Goal: Task Accomplishment & Management: Use online tool/utility

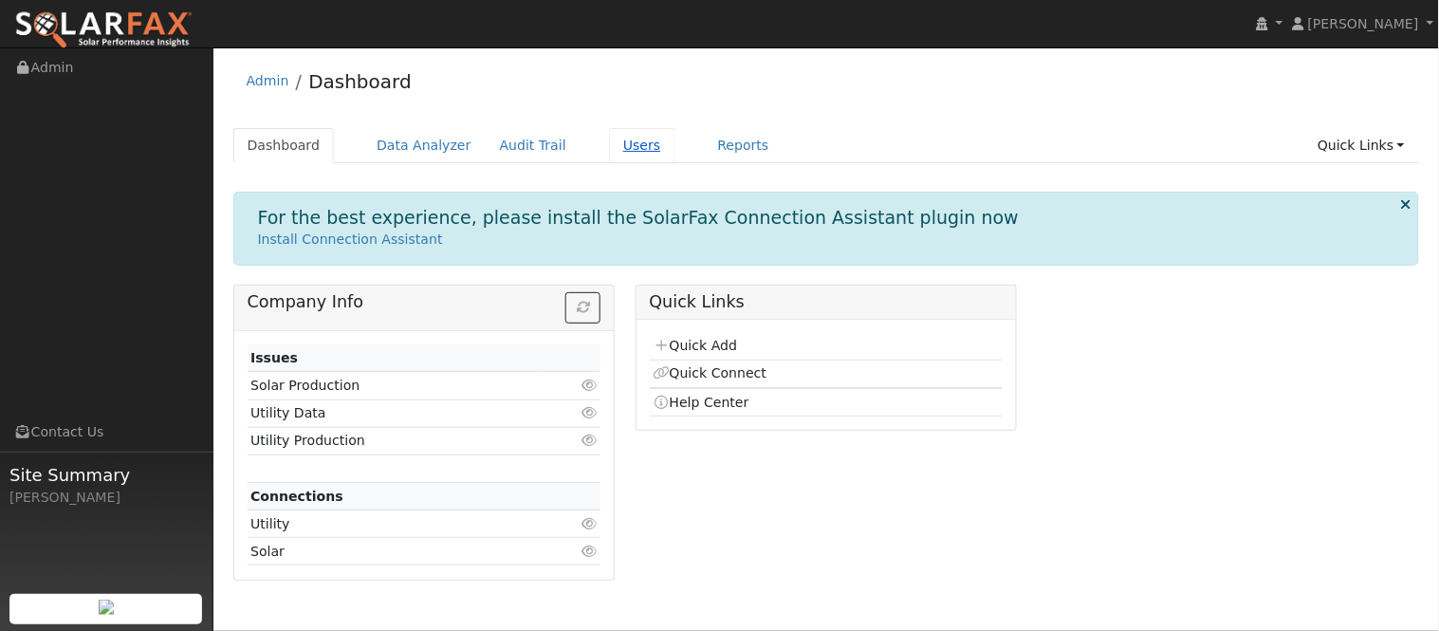
click at [623, 152] on link "Users" at bounding box center [642, 145] width 66 height 35
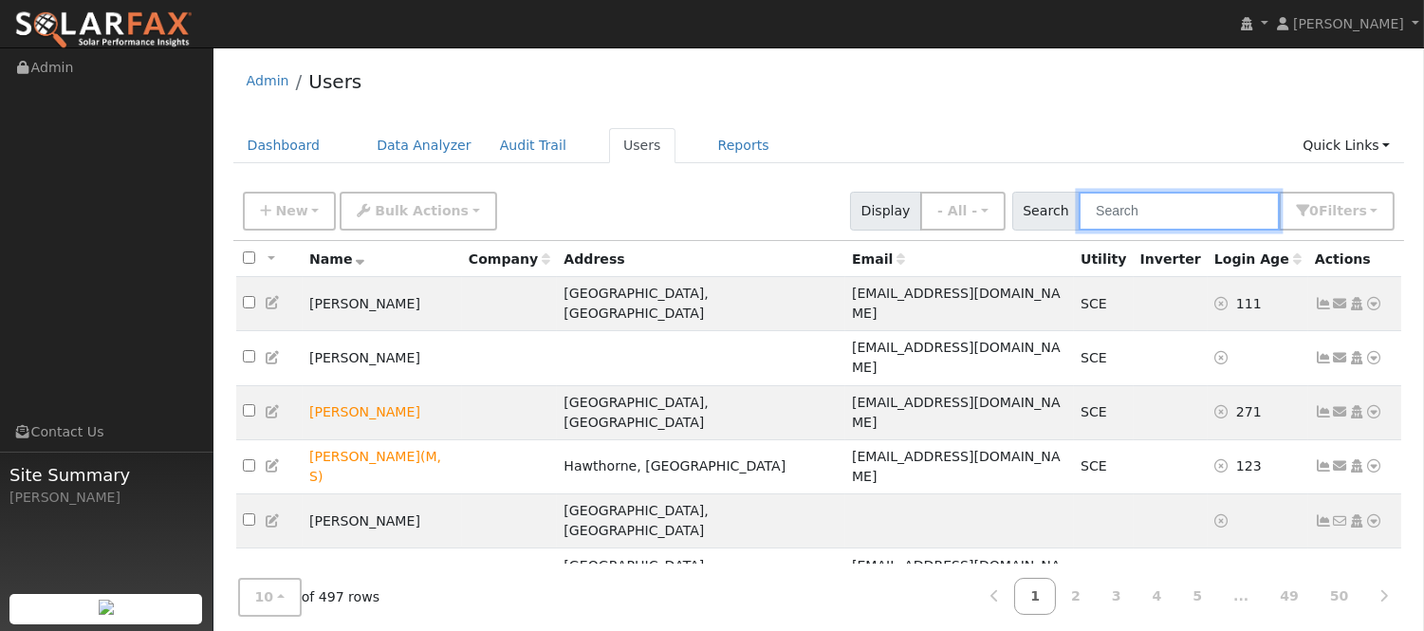
click at [1174, 203] on input "text" at bounding box center [1179, 211] width 201 height 39
type input "[PERSON_NAME]"
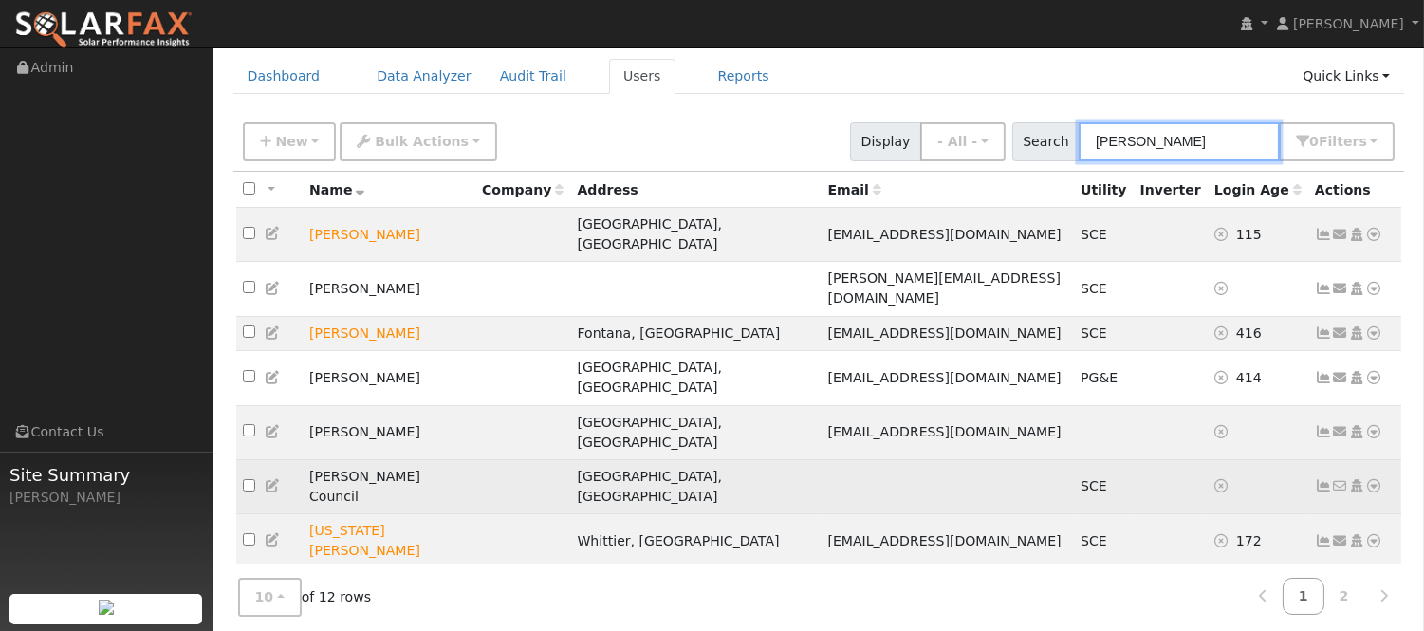
scroll to position [106, 0]
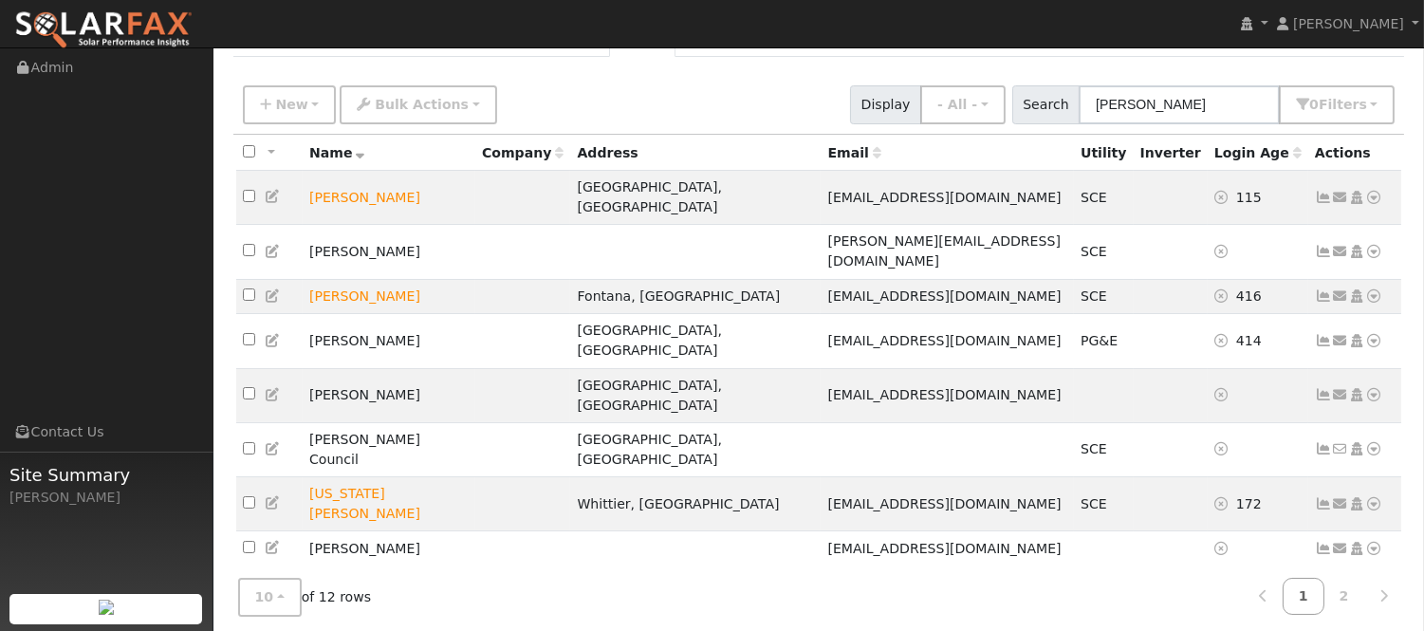
click at [1320, 586] on icon at bounding box center [1323, 592] width 17 height 13
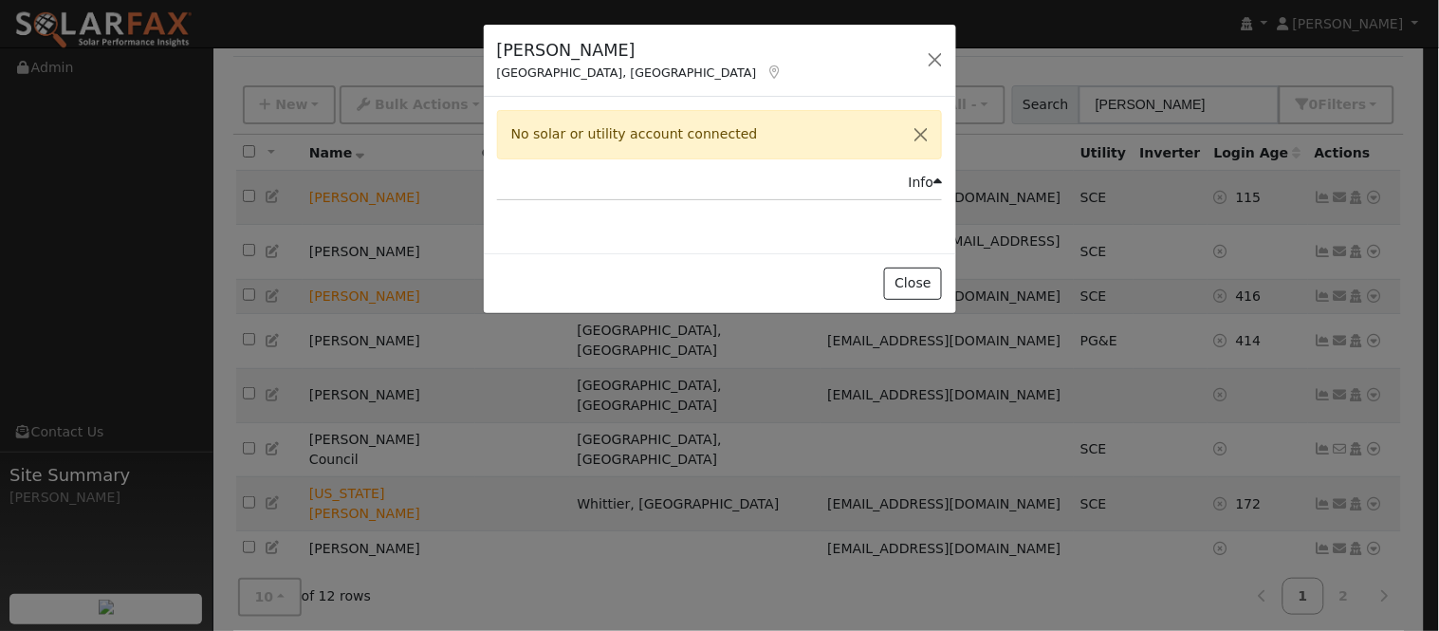
click at [1246, 487] on div "[PERSON_NAME][GEOGRAPHIC_DATA], [GEOGRAPHIC_DATA] Default Account Default Accou…" at bounding box center [719, 315] width 1439 height 631
click at [941, 58] on button "button" at bounding box center [935, 59] width 27 height 27
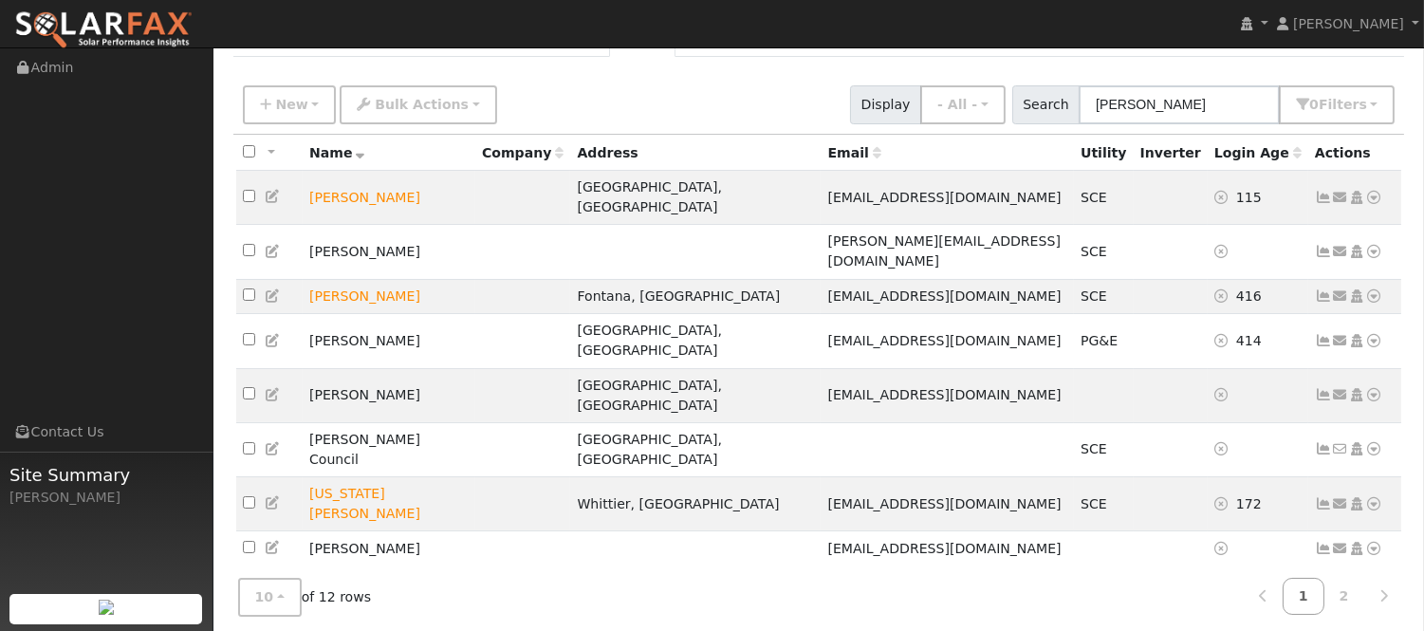
click at [1368, 586] on icon at bounding box center [1374, 592] width 17 height 13
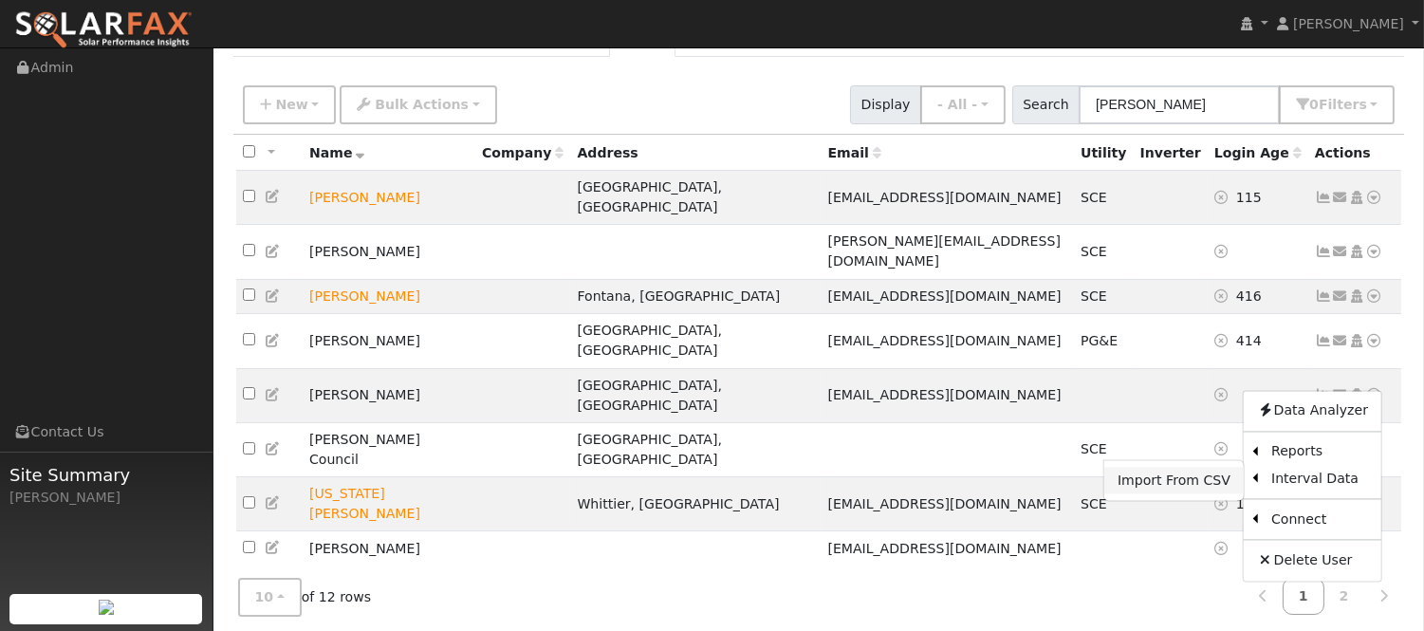
click at [1181, 468] on link "Import From CSV" at bounding box center [1174, 481] width 139 height 27
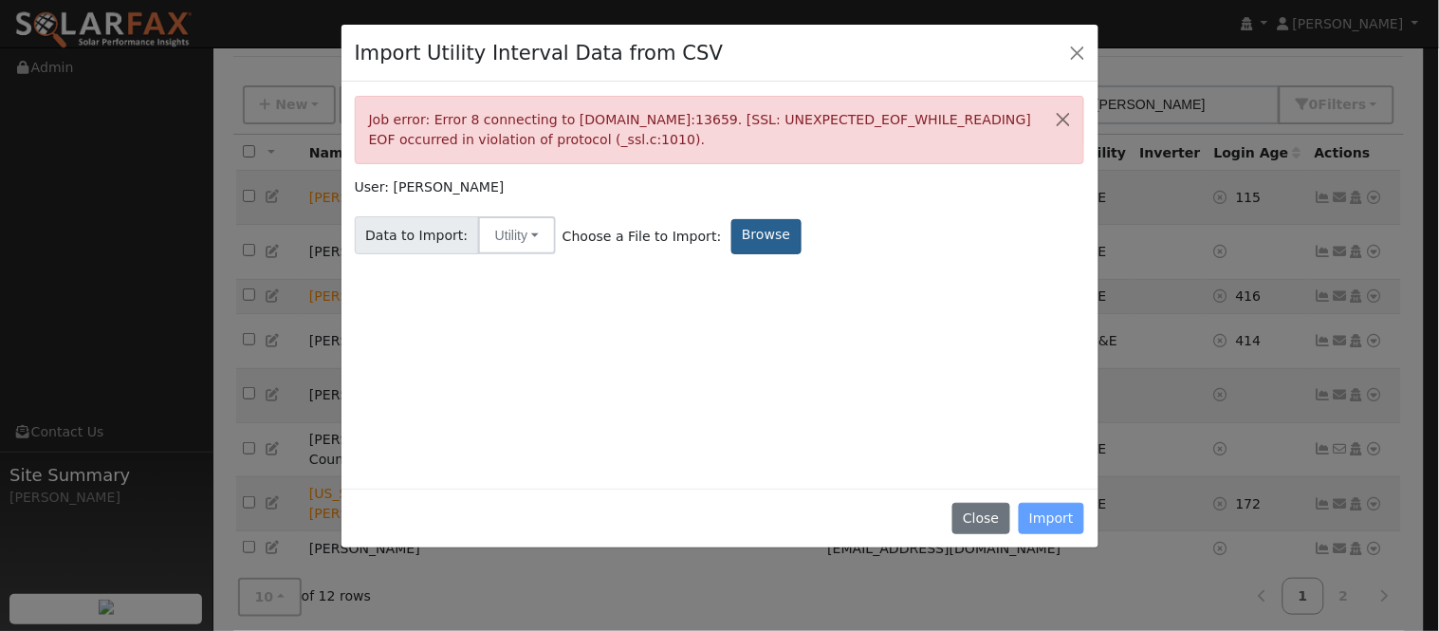
click at [732, 238] on label "Browse" at bounding box center [767, 236] width 70 height 35
click at [0, 0] on input "Browse" at bounding box center [0, 0] width 0 height 0
click at [1077, 55] on button "Close" at bounding box center [1078, 52] width 27 height 27
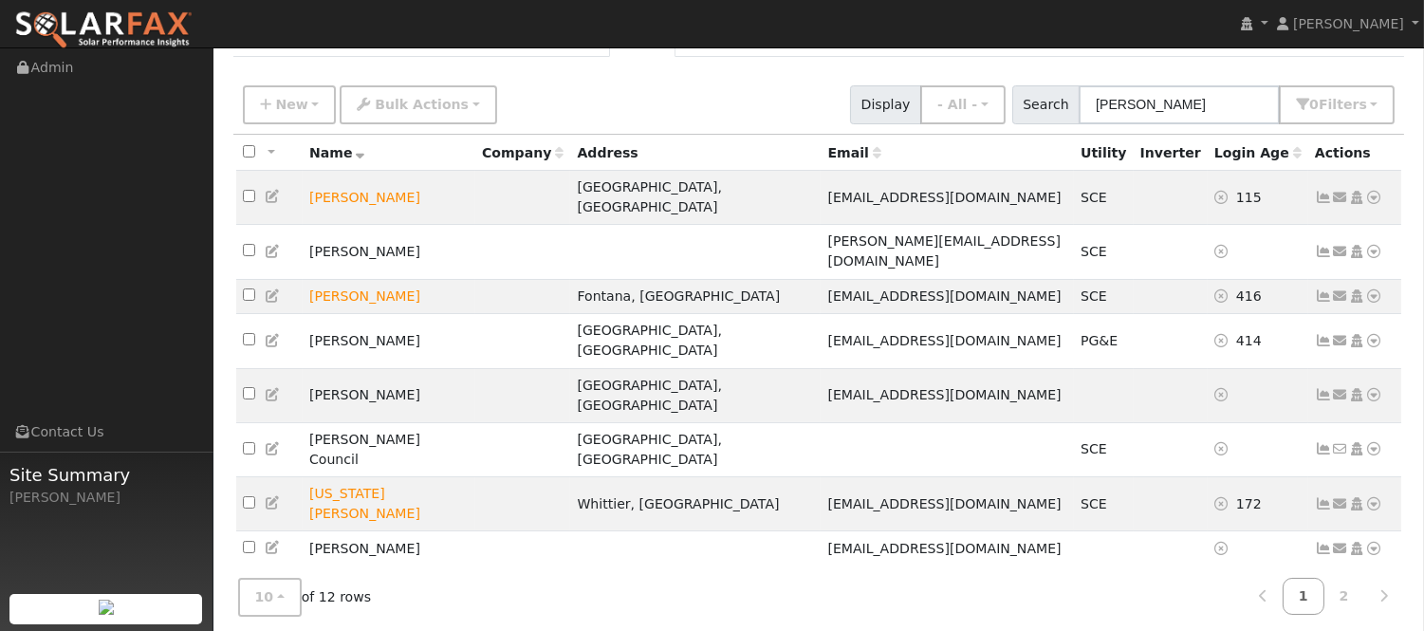
click at [1323, 586] on icon at bounding box center [1323, 592] width 17 height 13
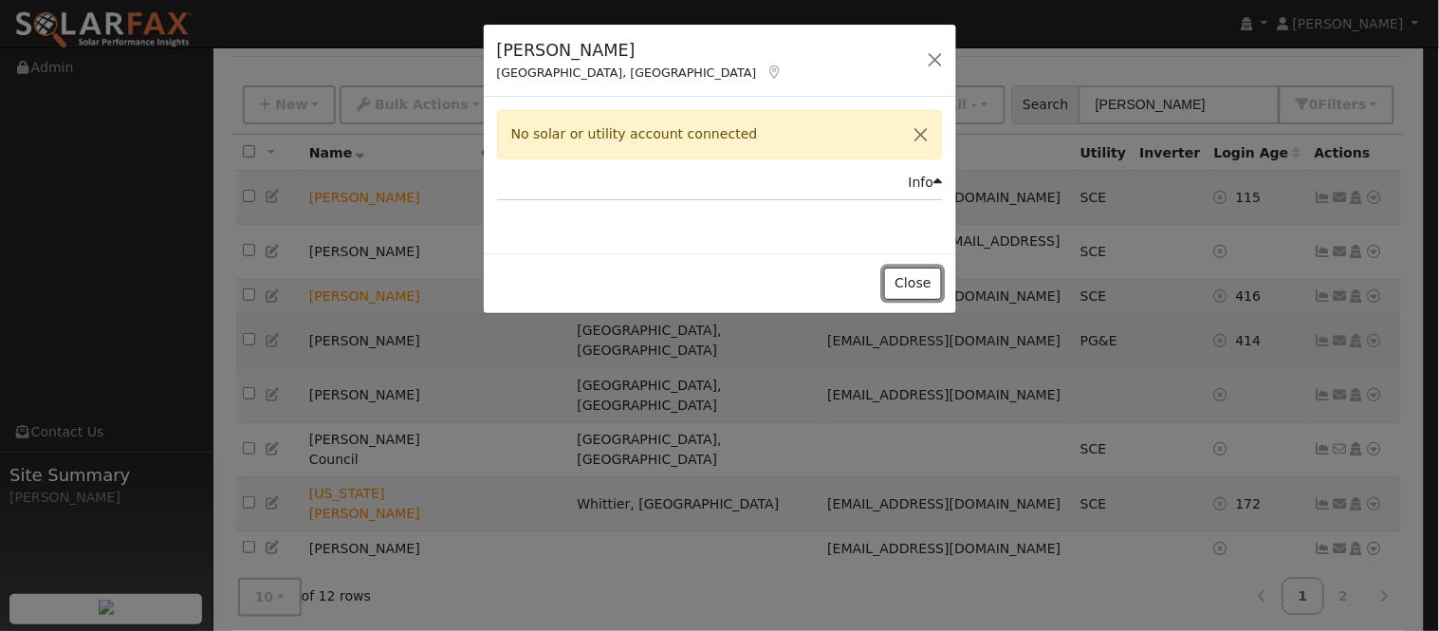
drag, startPoint x: 919, startPoint y: 286, endPoint x: 931, endPoint y: 288, distance: 12.5
click at [917, 286] on button "Close" at bounding box center [913, 284] width 58 height 32
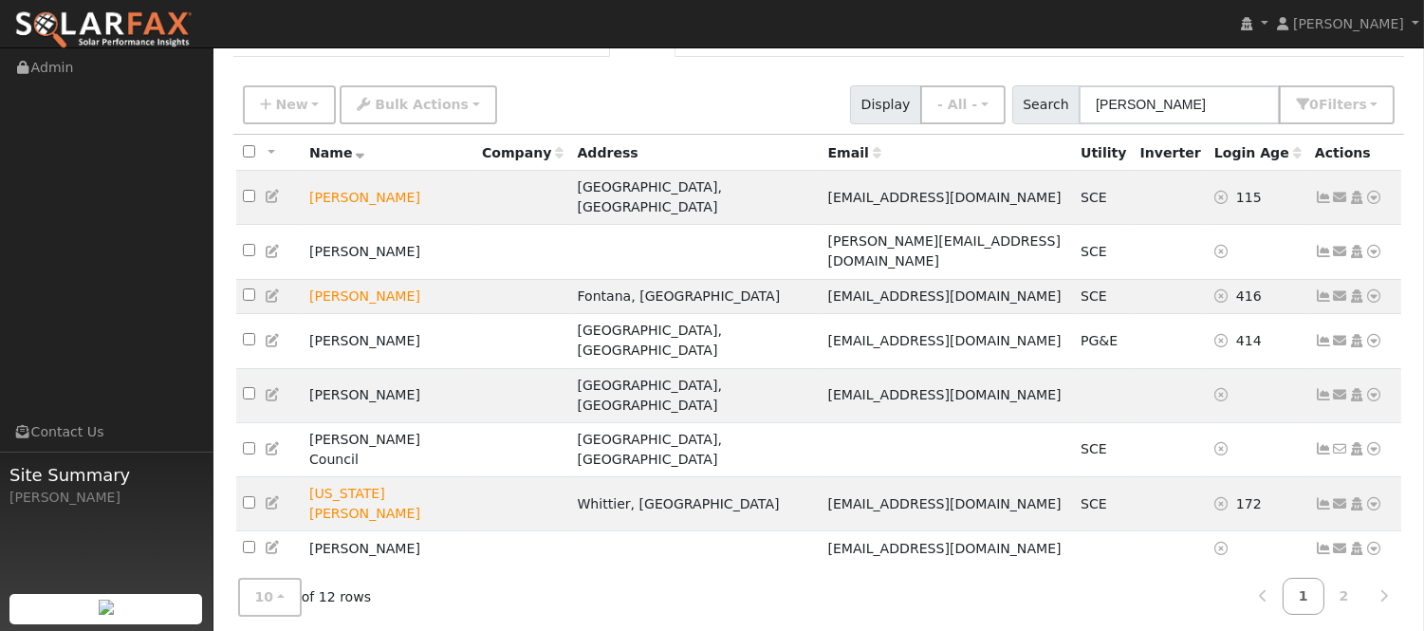
click at [1374, 586] on icon at bounding box center [1374, 592] width 17 height 13
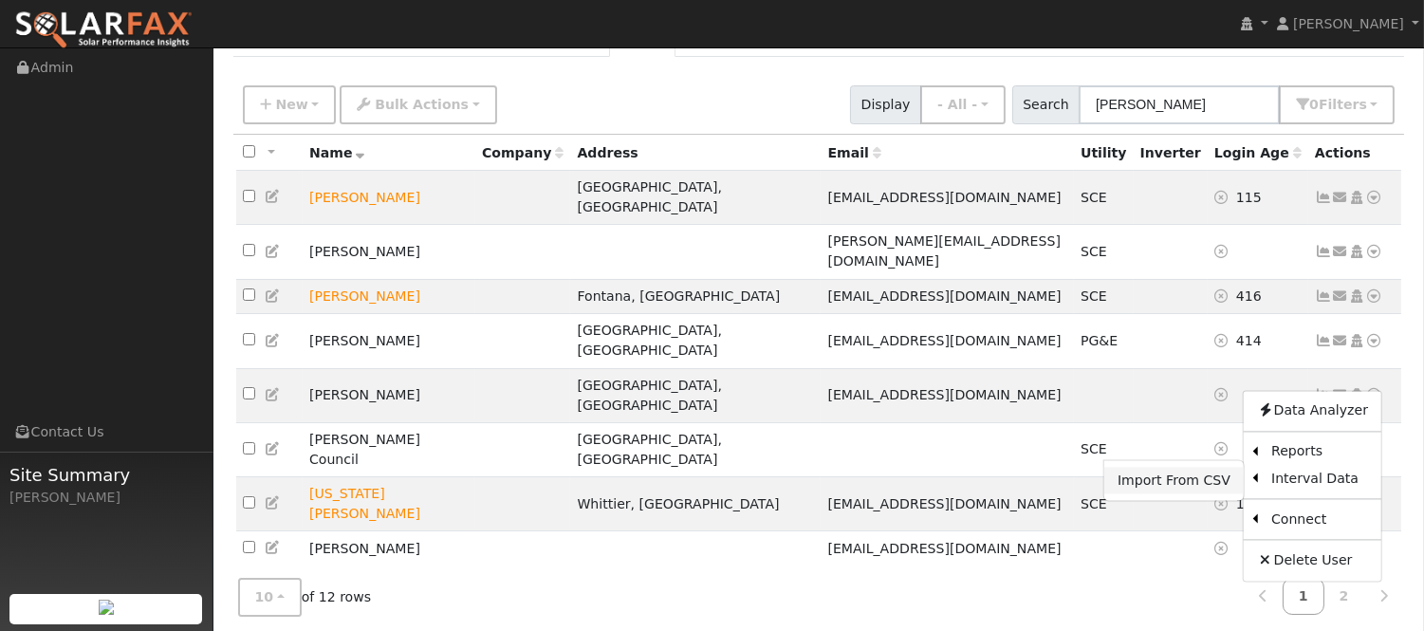
click at [1221, 468] on link "Import From CSV" at bounding box center [1174, 481] width 139 height 27
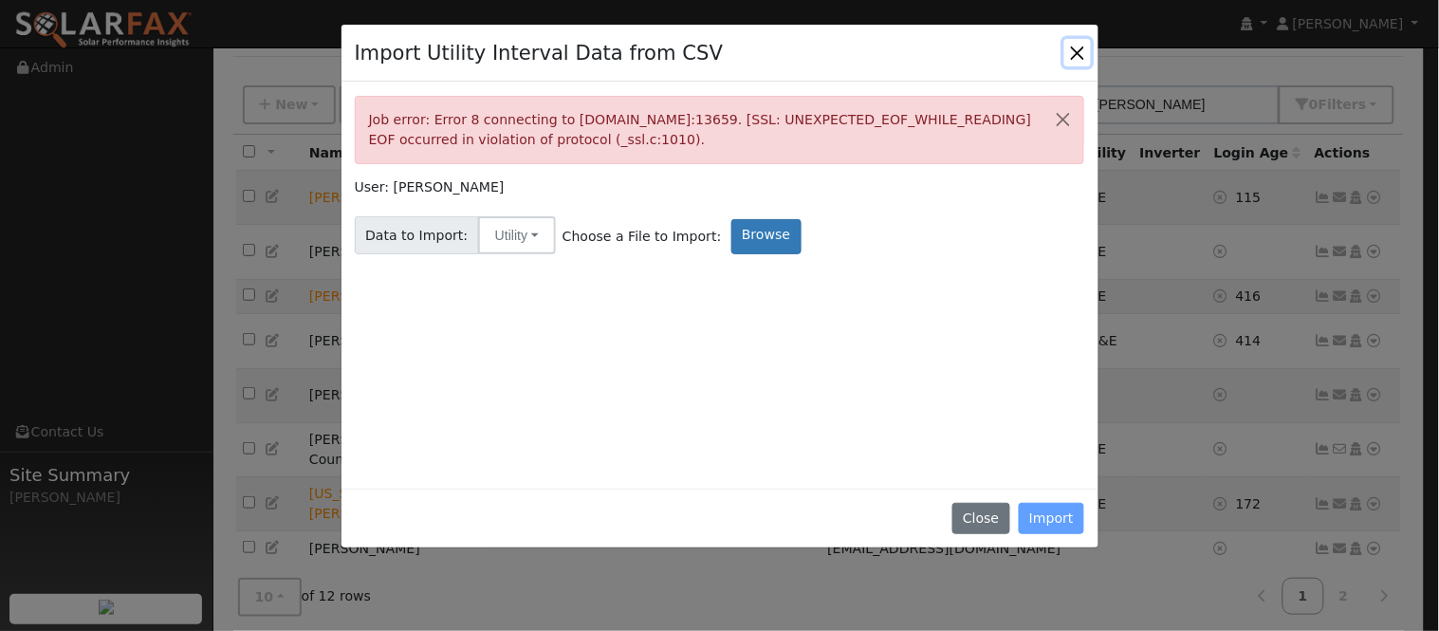
click at [1076, 47] on button "Close" at bounding box center [1078, 52] width 27 height 27
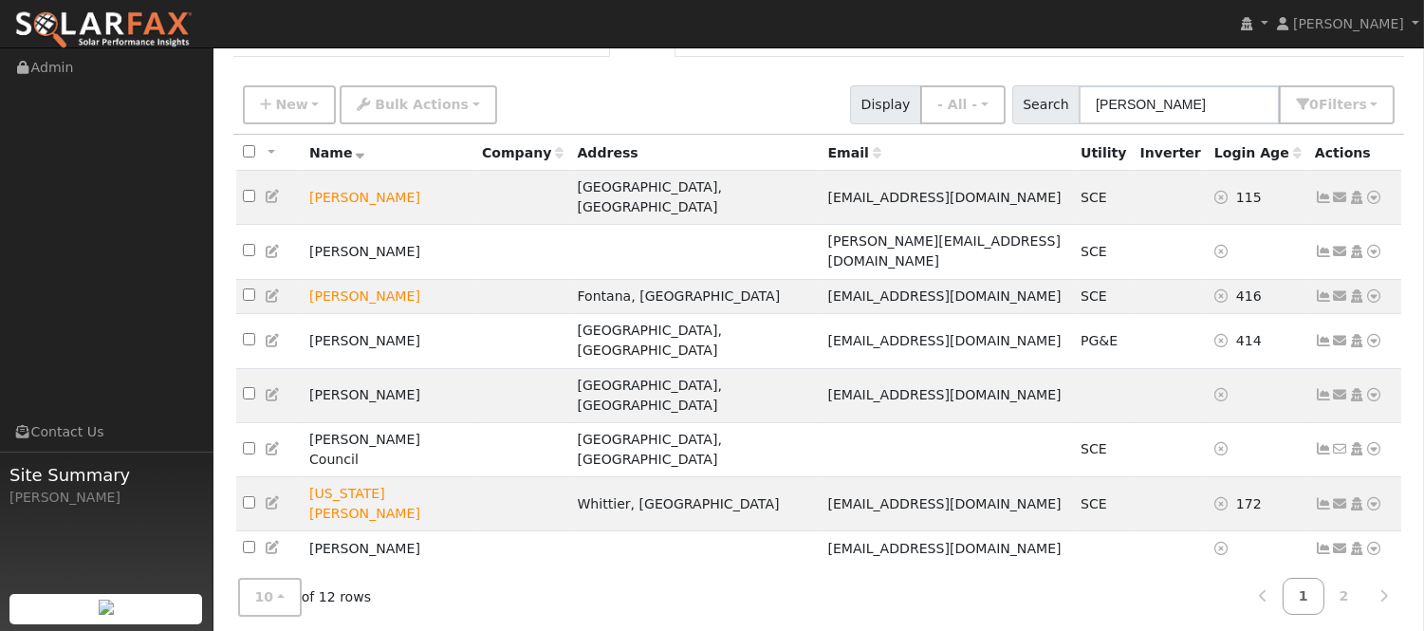
click at [1341, 586] on icon at bounding box center [1340, 592] width 17 height 13
click at [272, 585] on icon at bounding box center [273, 591] width 17 height 13
